Goal: Find specific page/section: Find specific page/section

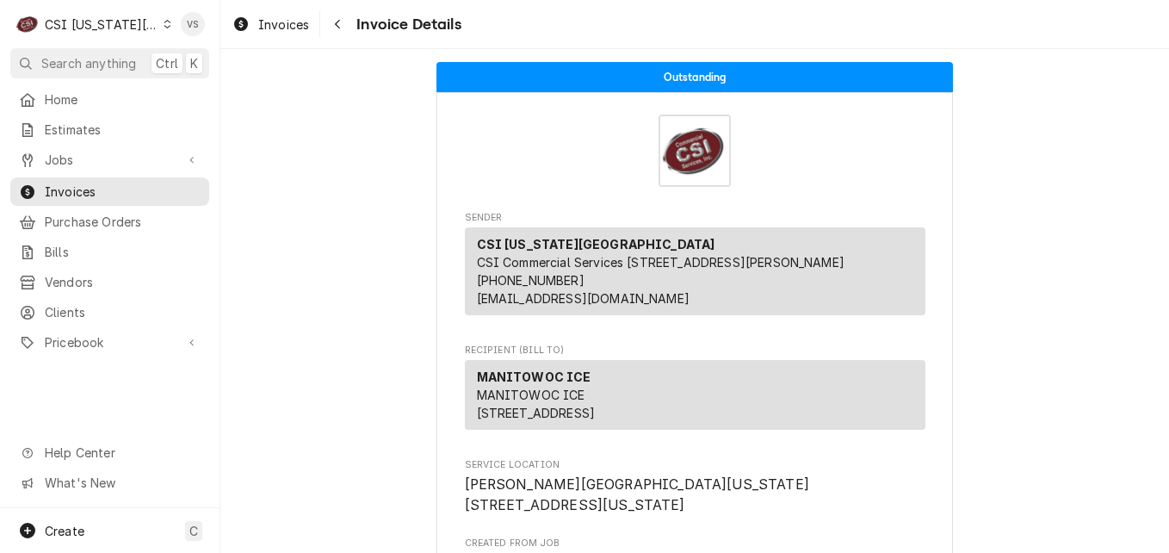
click at [164, 28] on div "Dynamic Content Wrapper" at bounding box center [168, 24] width 8 height 12
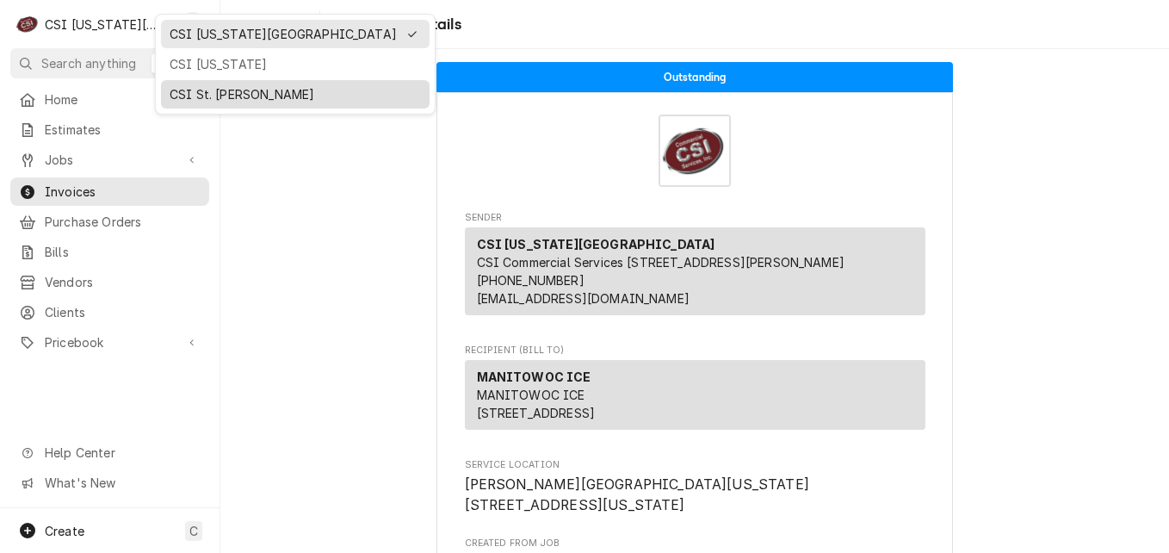
click at [196, 96] on div "CSI St. [PERSON_NAME]" at bounding box center [295, 94] width 251 height 18
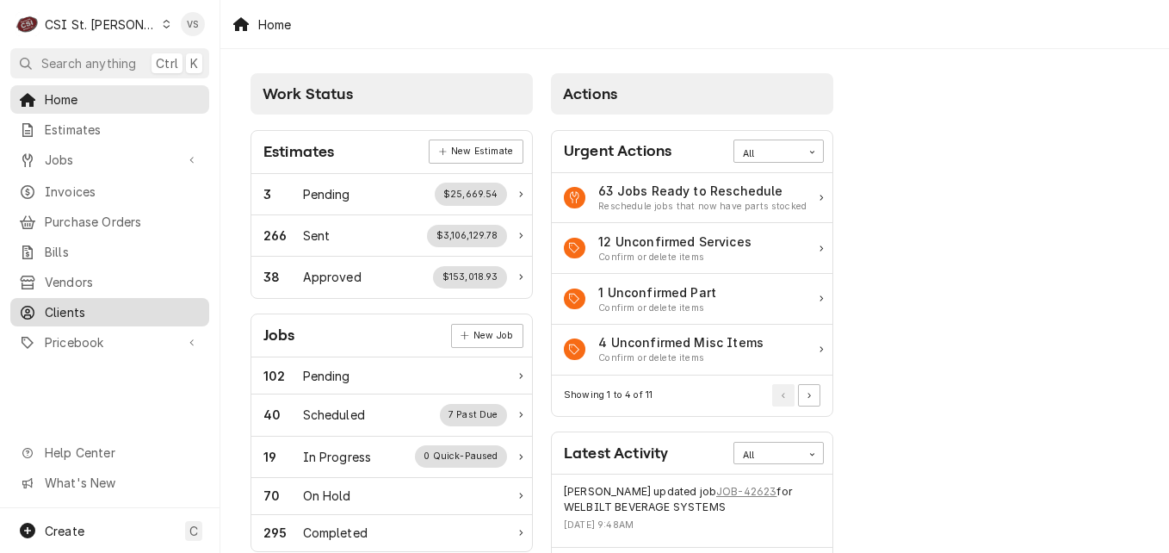
click at [66, 304] on span "Clients" at bounding box center [123, 312] width 156 height 18
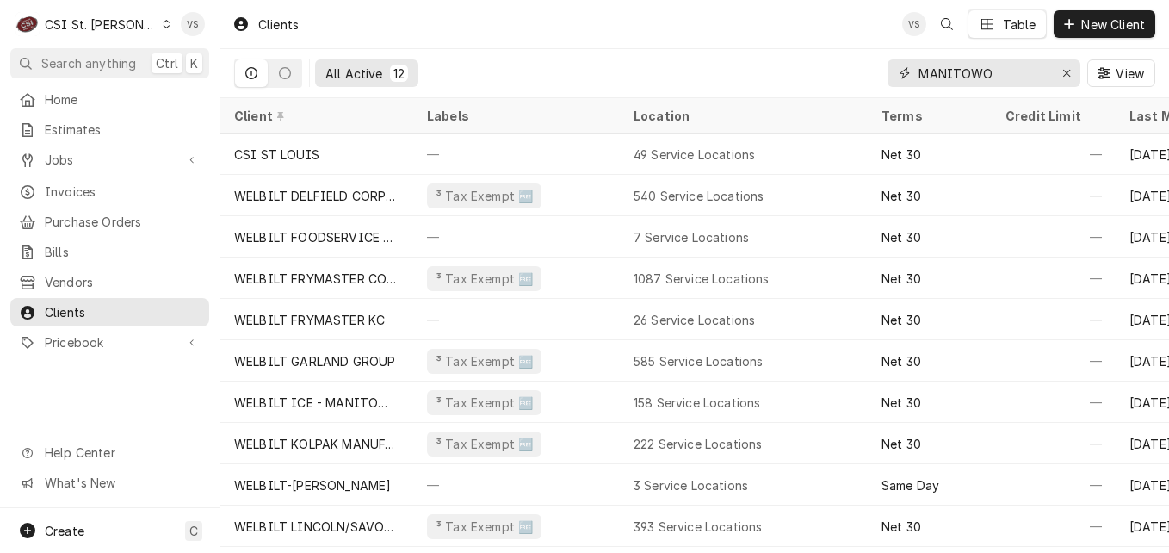
drag, startPoint x: 996, startPoint y: 71, endPoint x: 915, endPoint y: 80, distance: 81.5
click at [867, 72] on div "All Active 12 MANITOWO View" at bounding box center [694, 73] width 921 height 48
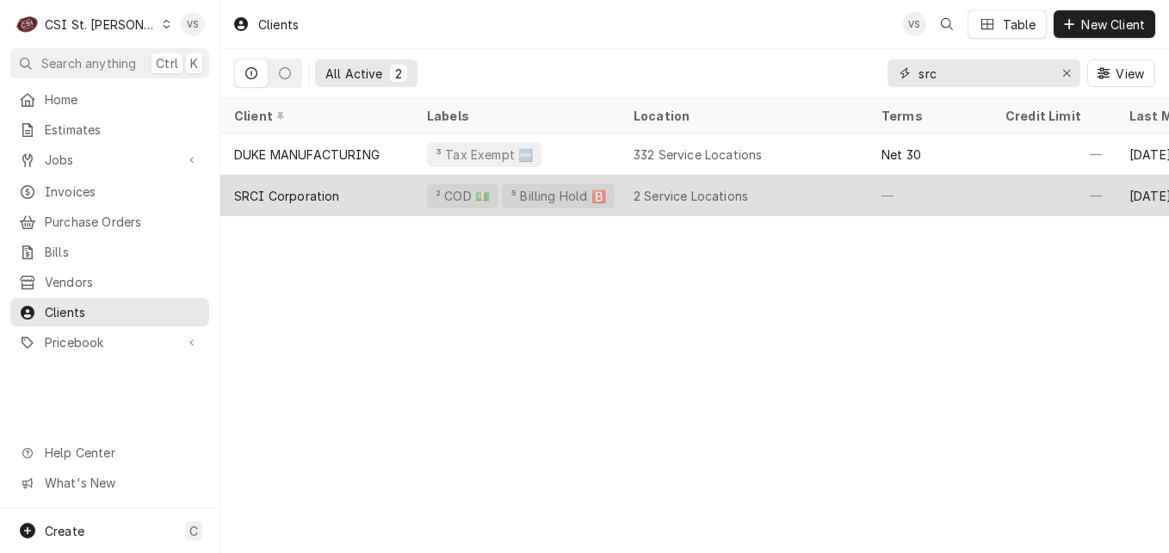
type input "src"
click at [351, 193] on div "SRCI Corporation" at bounding box center [316, 195] width 193 height 41
